Goal: Navigation & Orientation: Find specific page/section

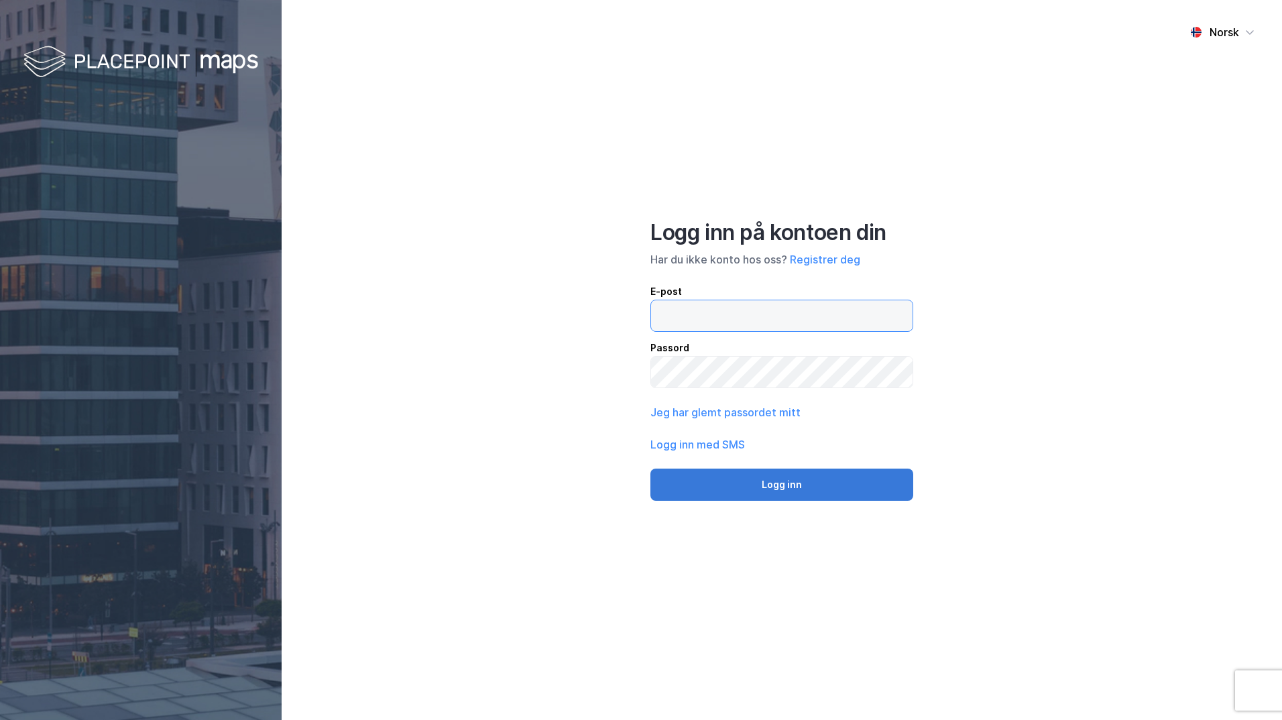
type input "[PERSON_NAME][EMAIL_ADDRESS][DOMAIN_NAME]"
click at [794, 487] on button "Logg inn" at bounding box center [781, 485] width 263 height 32
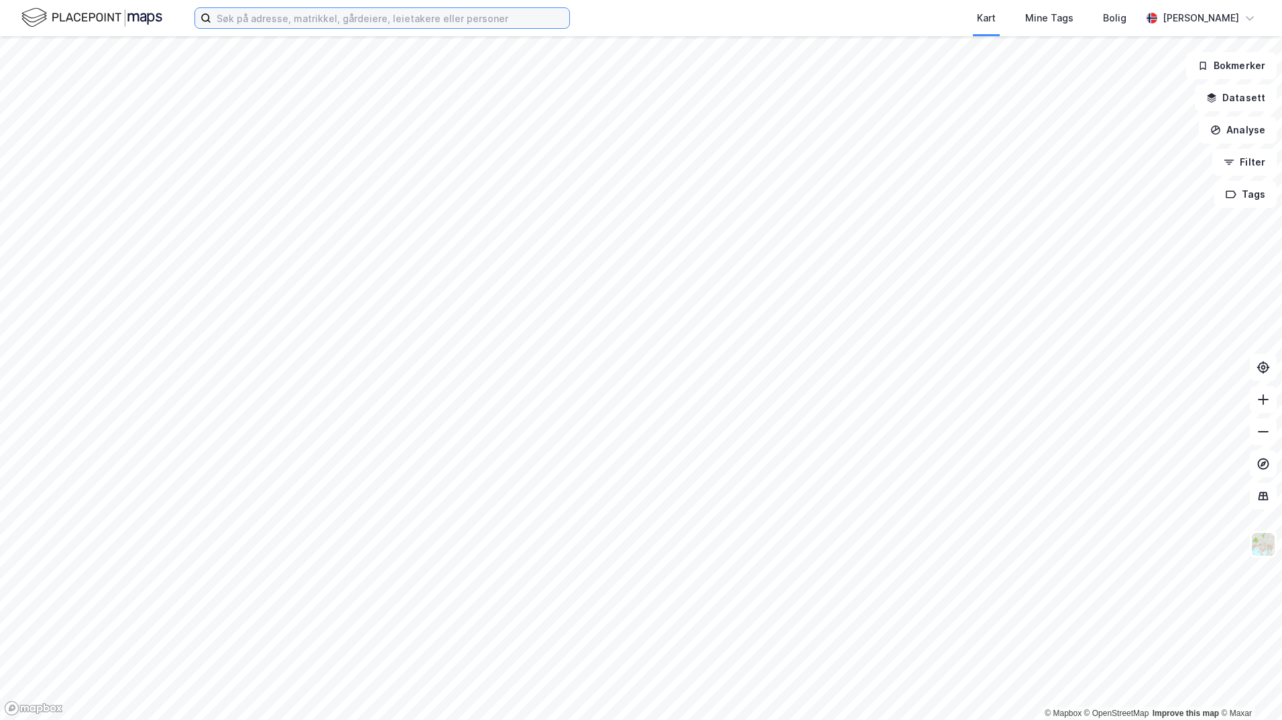
click at [244, 15] on input at bounding box center [390, 18] width 358 height 20
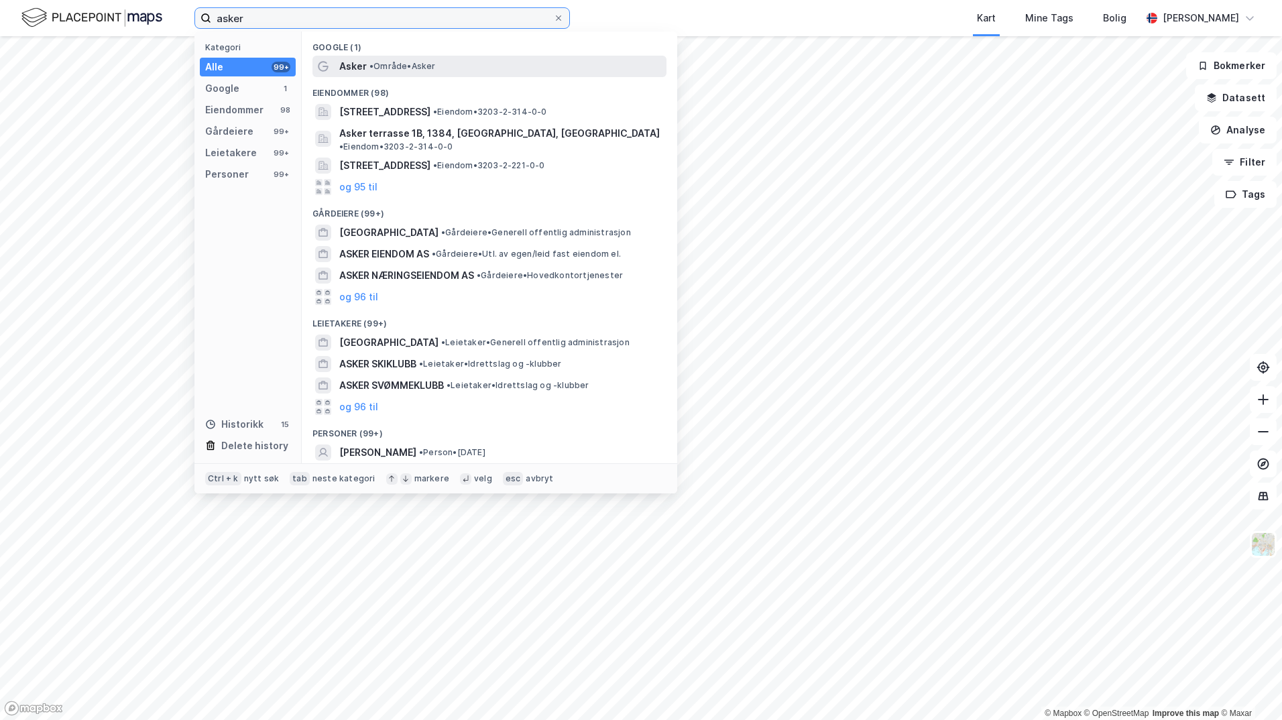
type input "asker"
click at [358, 69] on span "Asker" at bounding box center [352, 66] width 27 height 16
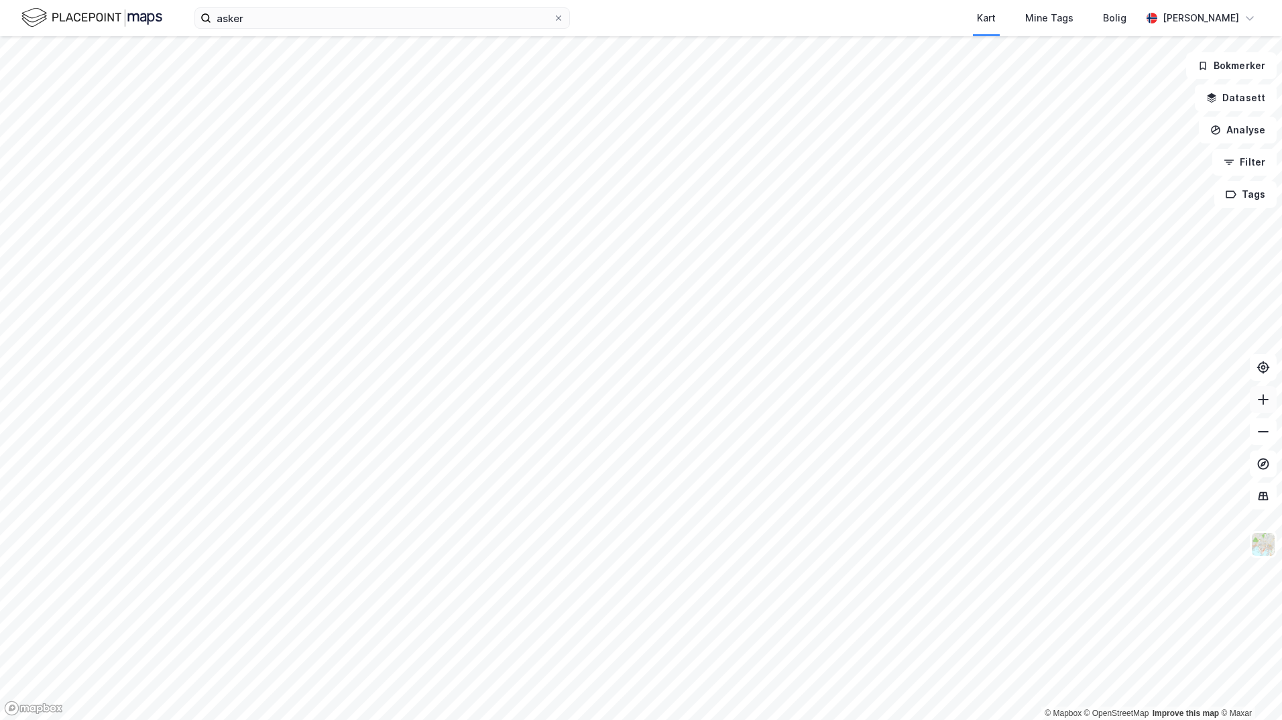
click at [1264, 400] on icon at bounding box center [1263, 399] width 11 height 1
click at [1261, 398] on icon at bounding box center [1263, 399] width 13 height 13
click at [1260, 396] on icon at bounding box center [1263, 399] width 13 height 13
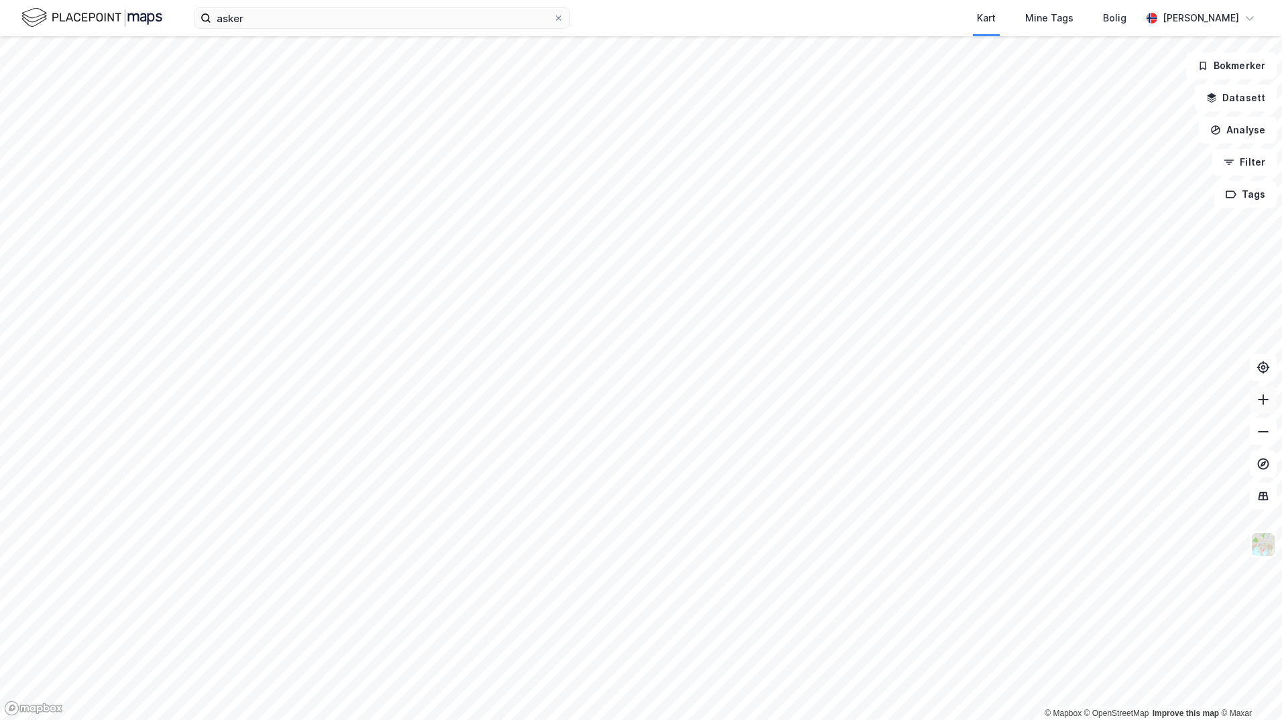
click at [1263, 397] on icon at bounding box center [1263, 399] width 13 height 13
